Goal: Information Seeking & Learning: Check status

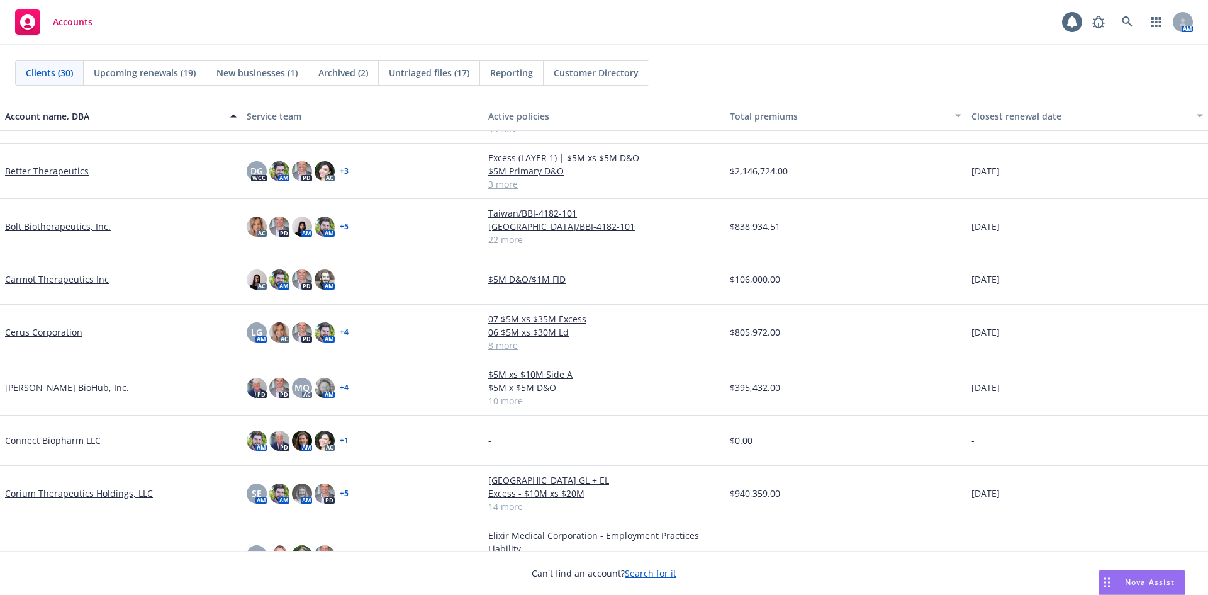
scroll to position [189, 0]
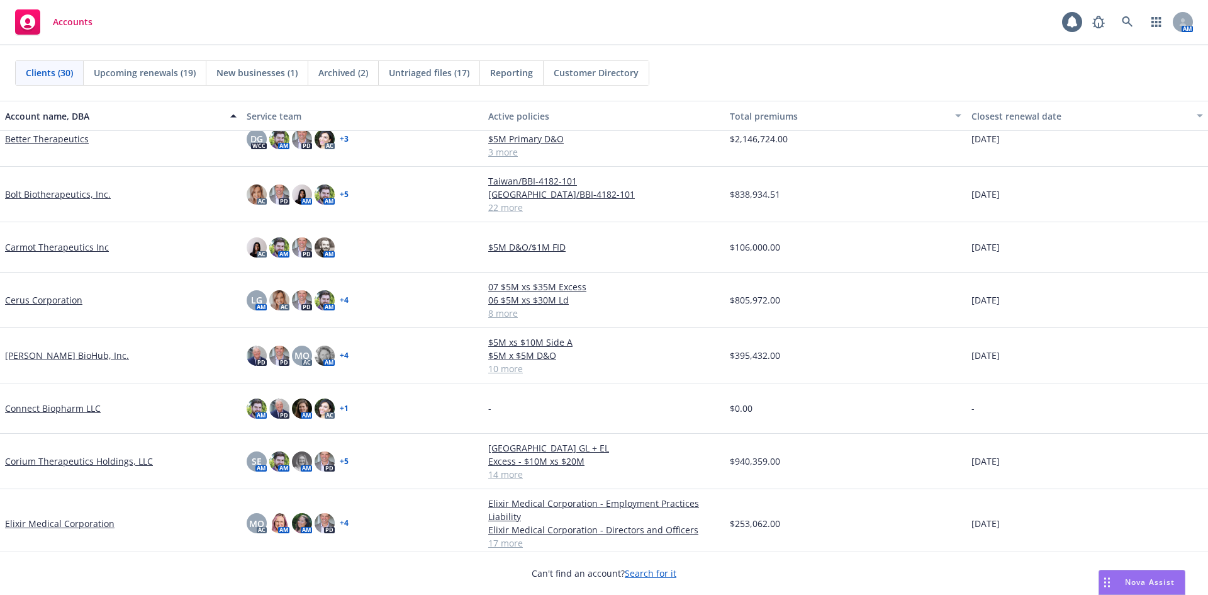
click at [67, 355] on link "[PERSON_NAME] BioHub, Inc." at bounding box center [67, 355] width 124 height 13
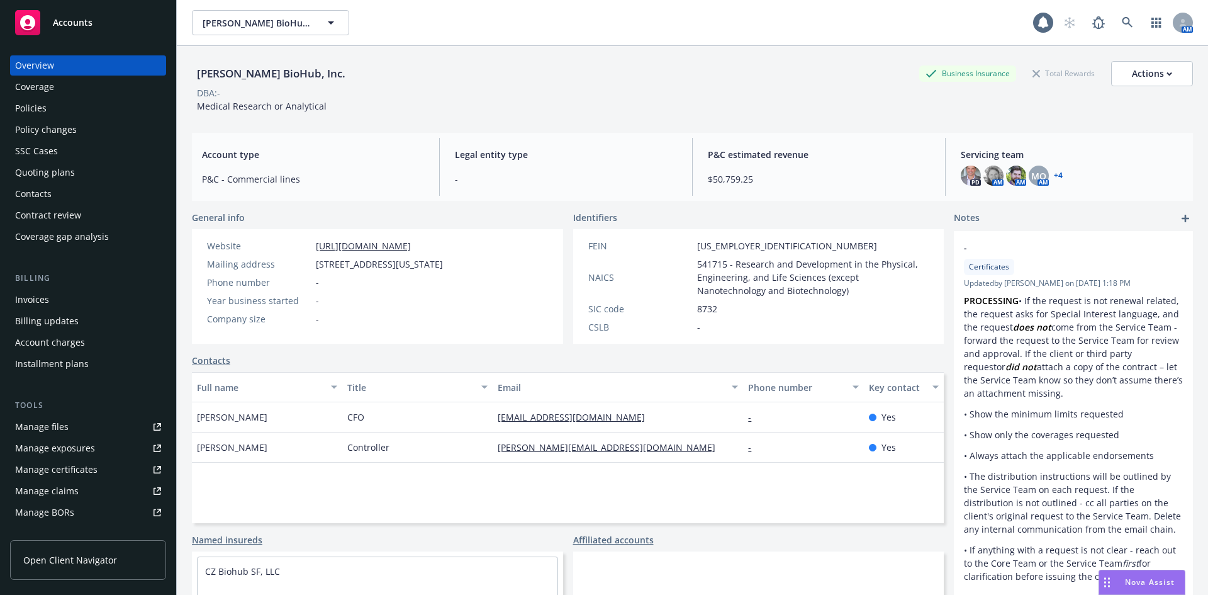
click at [61, 107] on div "Policies" at bounding box center [88, 108] width 146 height 20
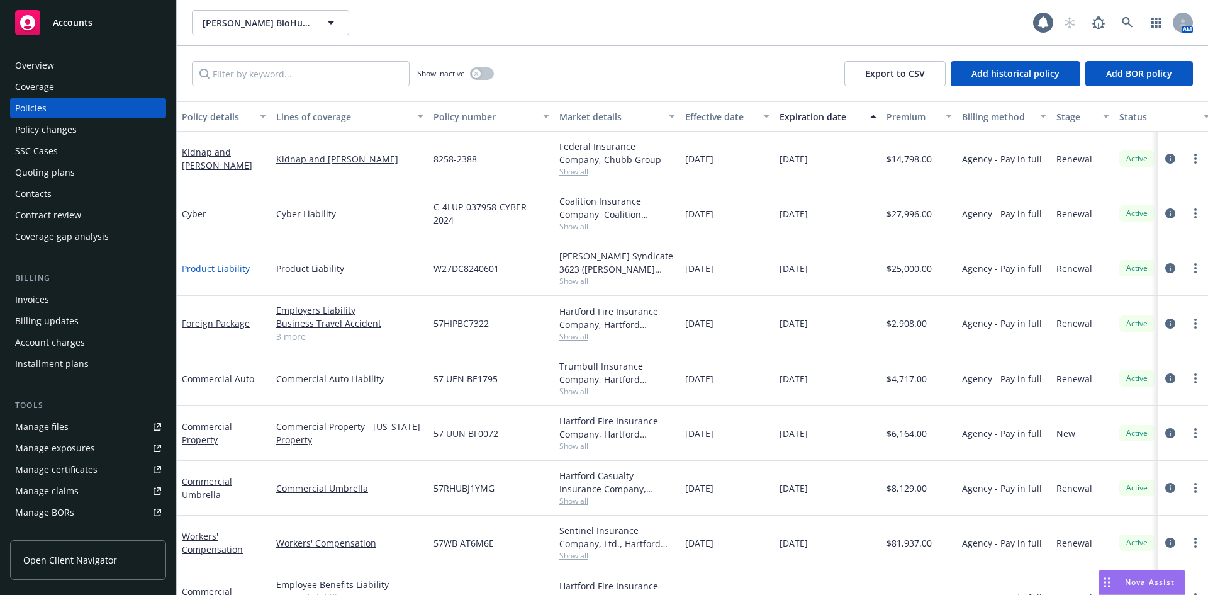
click at [208, 264] on link "Product Liability" at bounding box center [216, 268] width 68 height 12
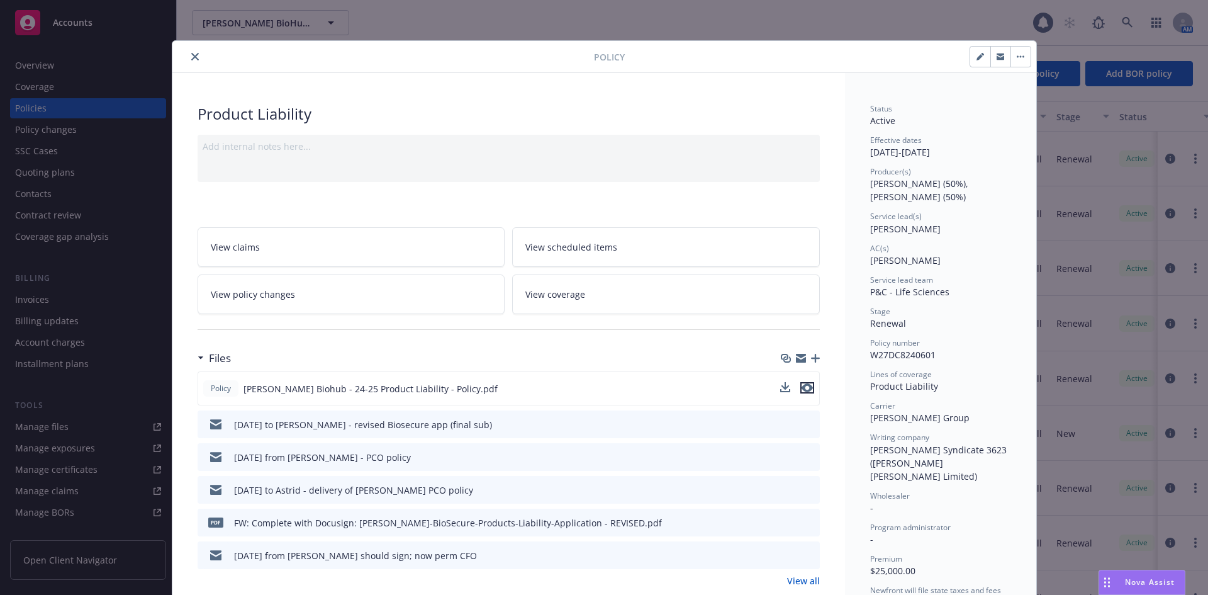
click at [802, 390] on icon "preview file" at bounding box center [807, 387] width 11 height 9
click at [191, 61] on button "close" at bounding box center [194, 56] width 15 height 15
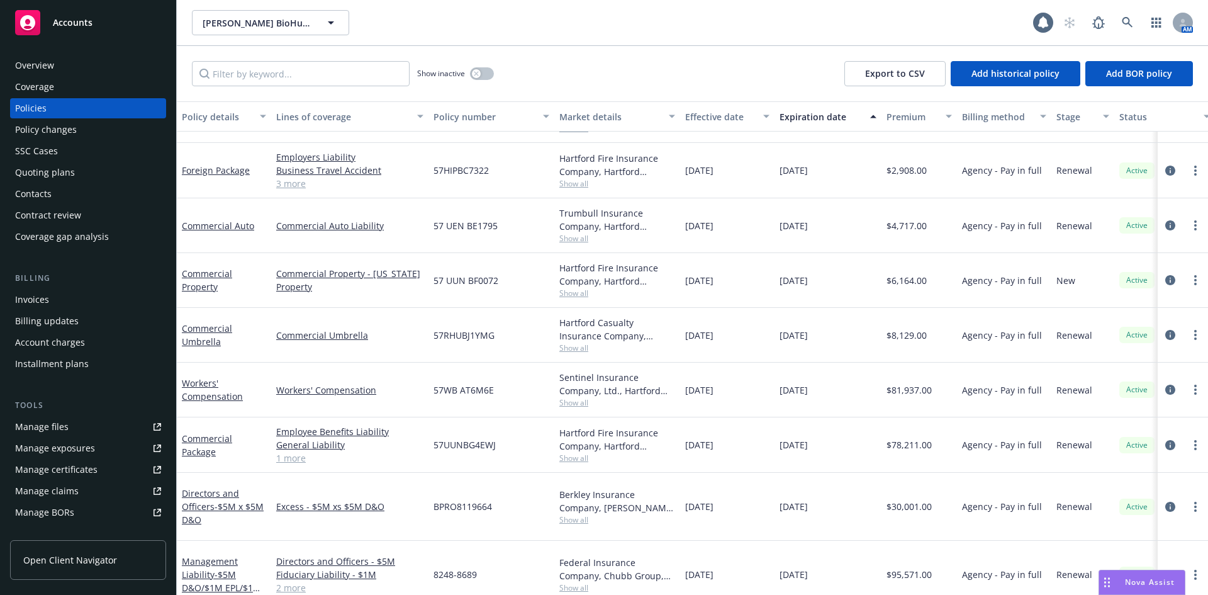
scroll to position [198, 0]
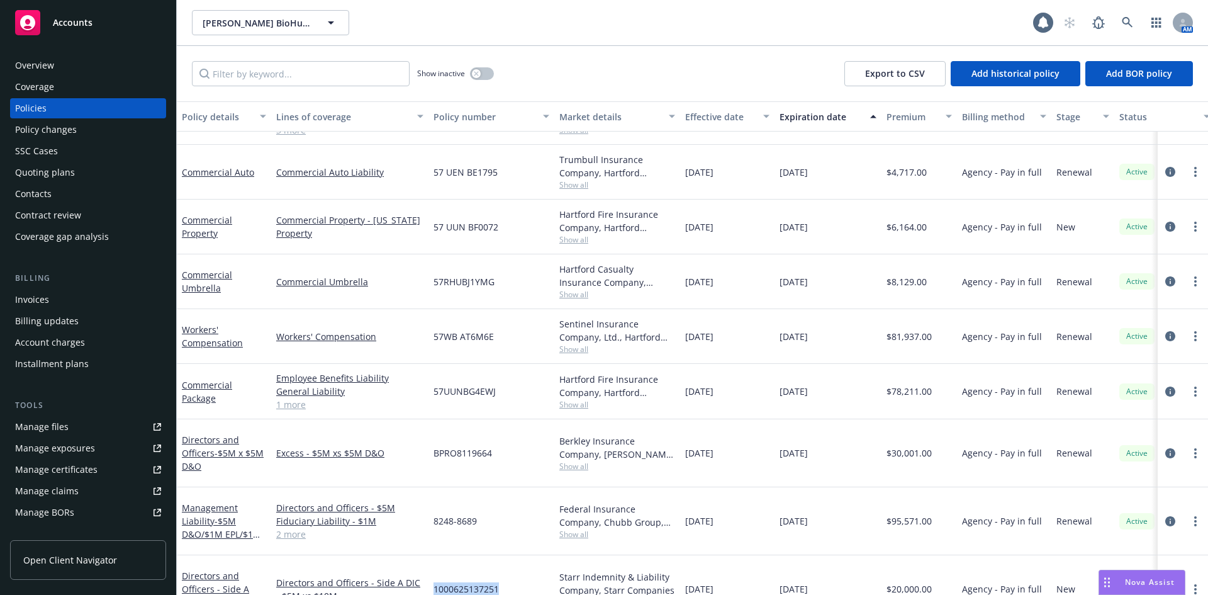
drag, startPoint x: 481, startPoint y: 558, endPoint x: 434, endPoint y: 560, distance: 47.2
click at [434, 560] on div "1000625137251" at bounding box center [491, 589] width 126 height 68
click at [573, 594] on span "Show all" at bounding box center [617, 601] width 116 height 11
click at [31, 62] on div "Overview" at bounding box center [34, 65] width 39 height 20
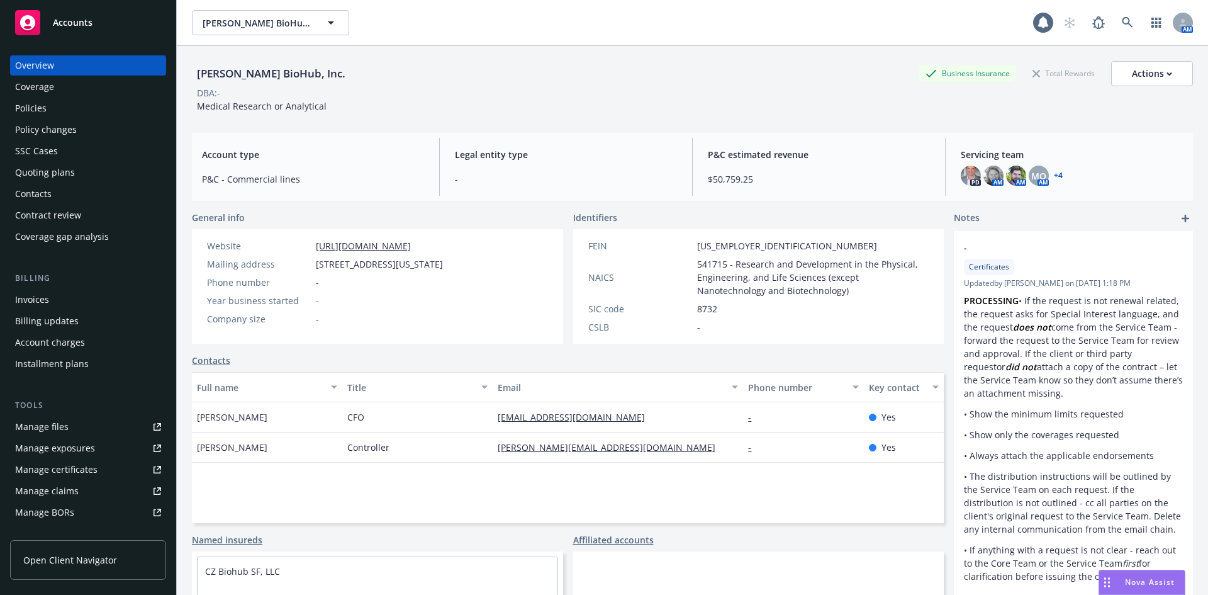
click at [1054, 177] on link "+ 4" at bounding box center [1058, 176] width 9 height 8
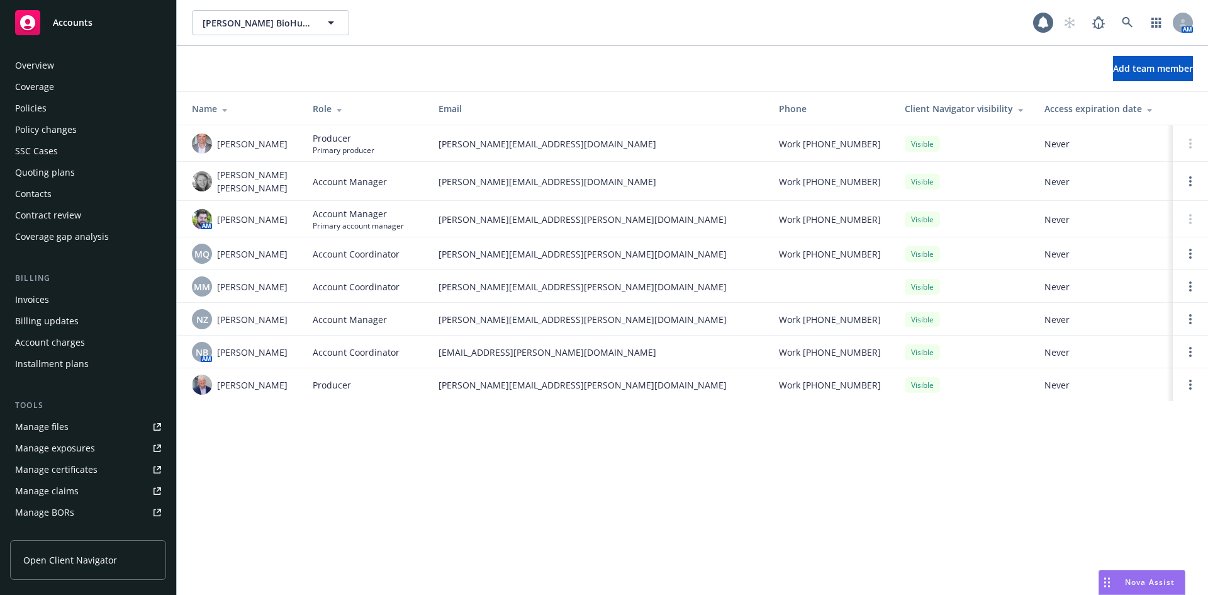
click at [41, 108] on div "Policies" at bounding box center [30, 108] width 31 height 20
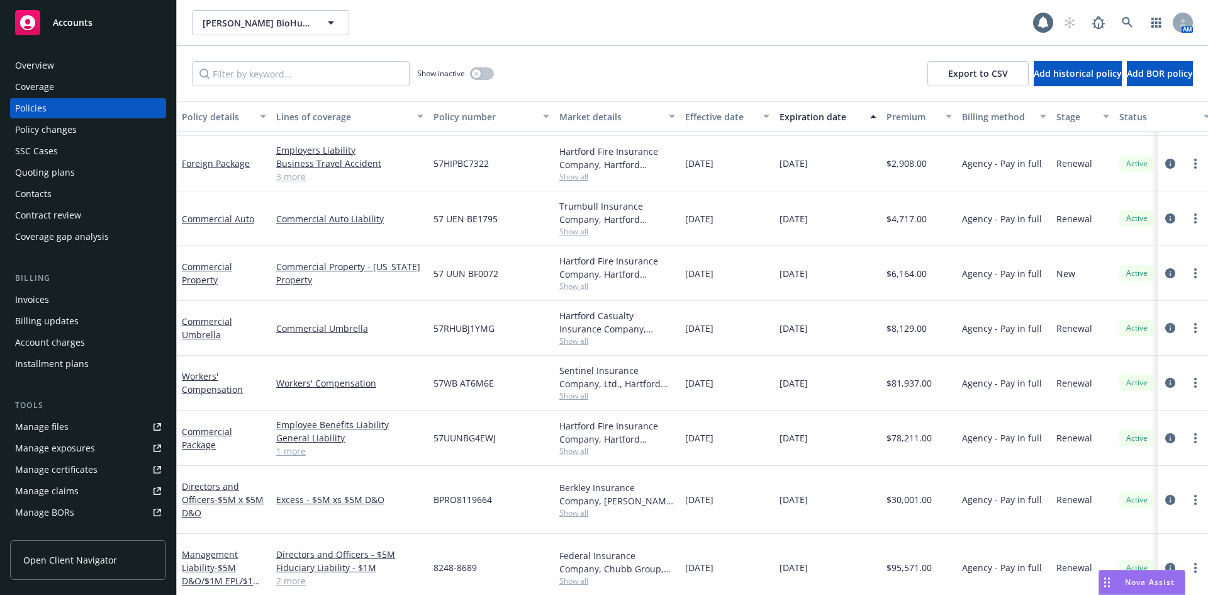
scroll to position [198, 0]
